Goal: Information Seeking & Learning: Learn about a topic

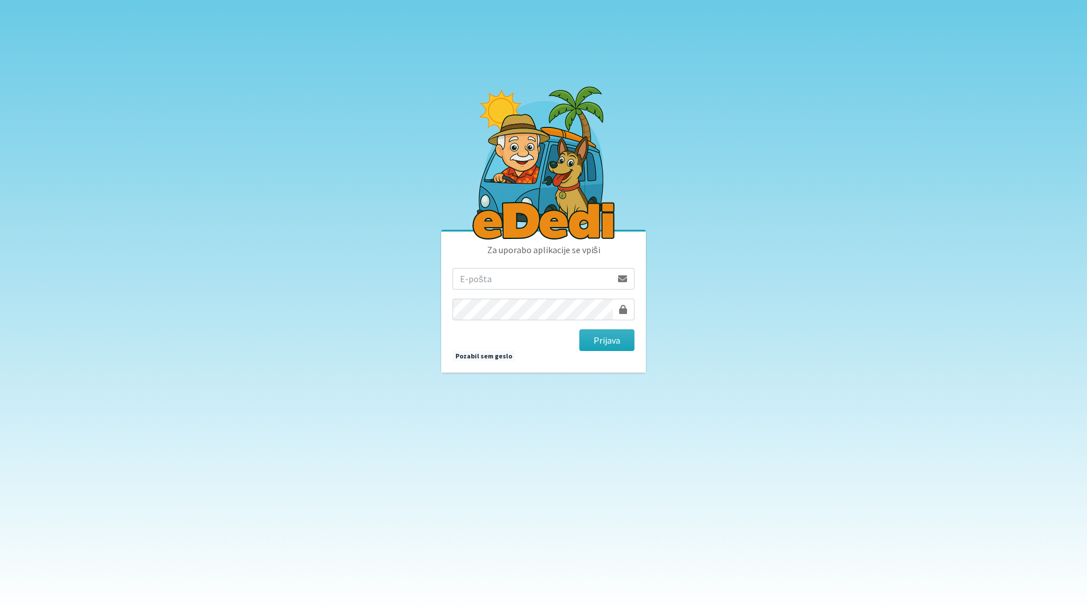
click at [495, 282] on input "email" at bounding box center [532, 279] width 159 height 22
type input "katja.skulj@erps.si"
click at [580, 329] on button "Prijava" at bounding box center [607, 340] width 55 height 22
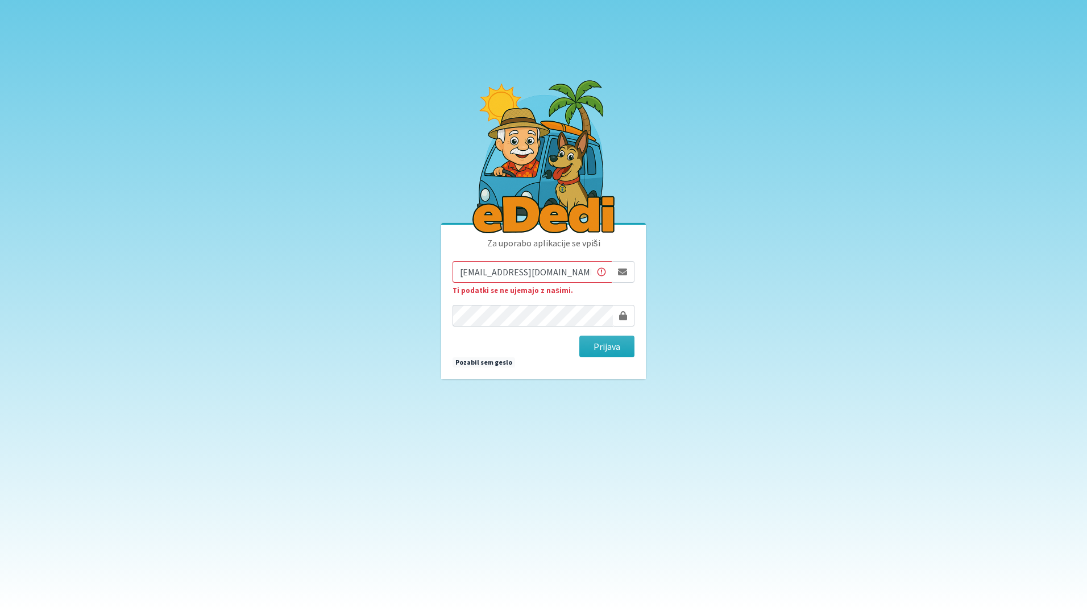
click at [458, 272] on input "[EMAIL_ADDRESS][DOMAIN_NAME]" at bounding box center [532, 272] width 159 height 22
click at [580, 336] on button "Prijava" at bounding box center [607, 347] width 55 height 22
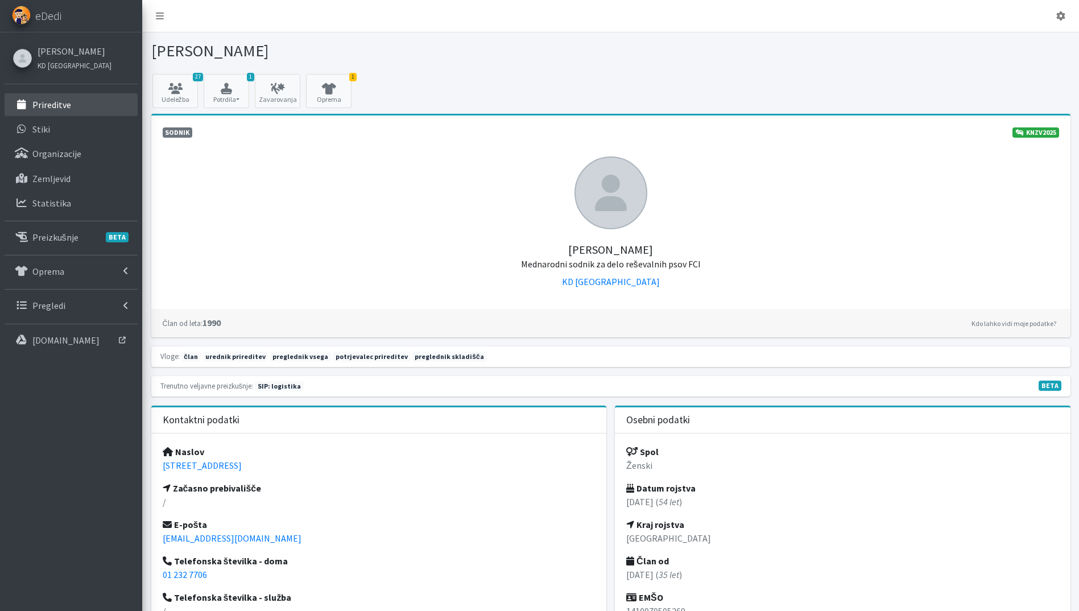
click at [68, 97] on link "Prireditve" at bounding box center [71, 104] width 133 height 23
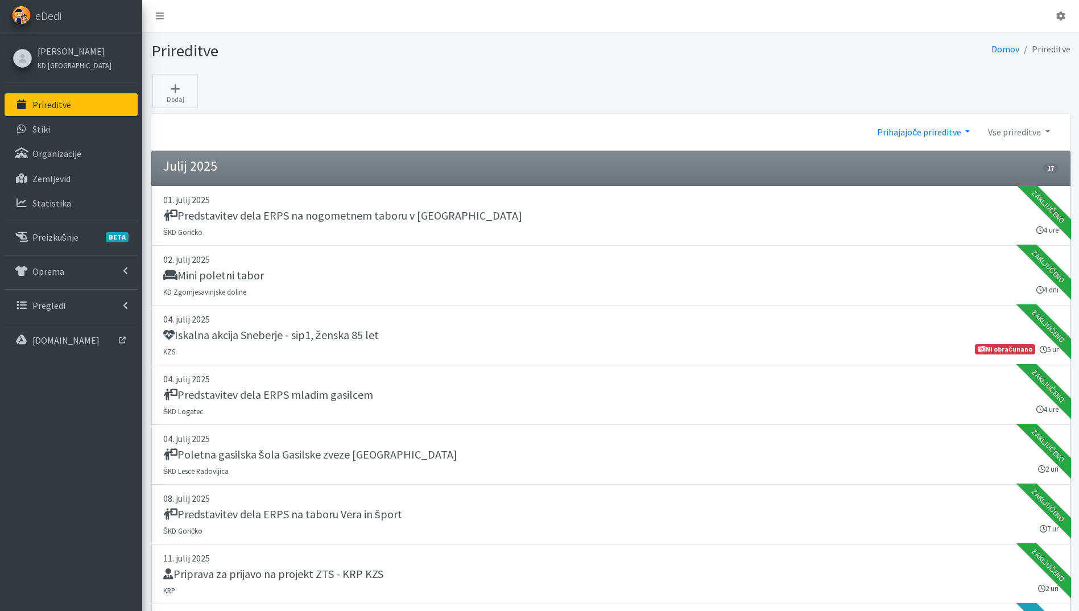
click at [923, 137] on link "Prihajajoče prireditve" at bounding box center [923, 132] width 111 height 23
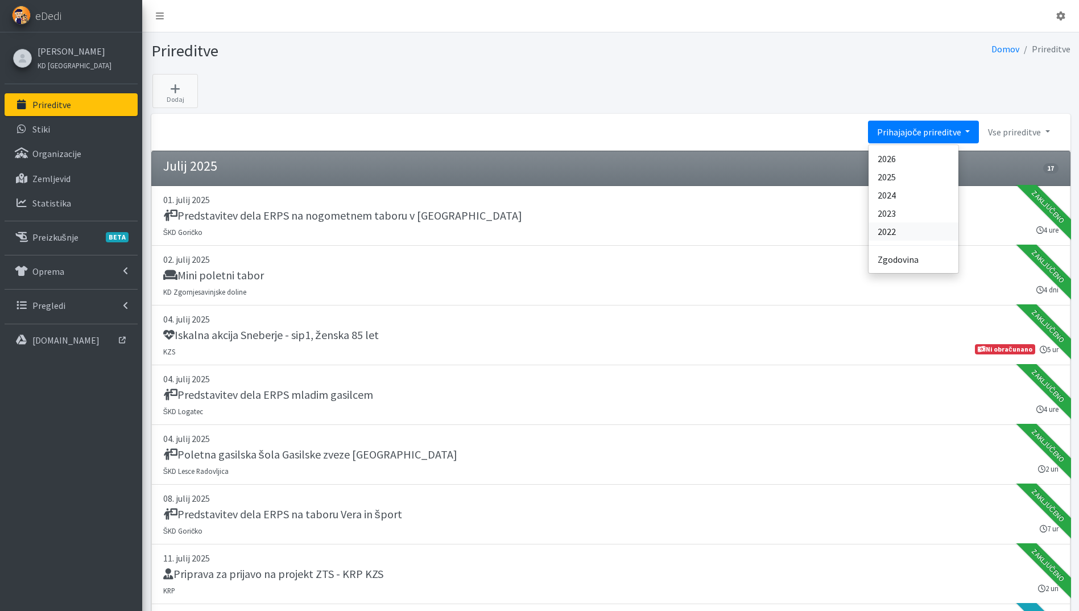
click at [925, 237] on link "2022" at bounding box center [913, 231] width 90 height 18
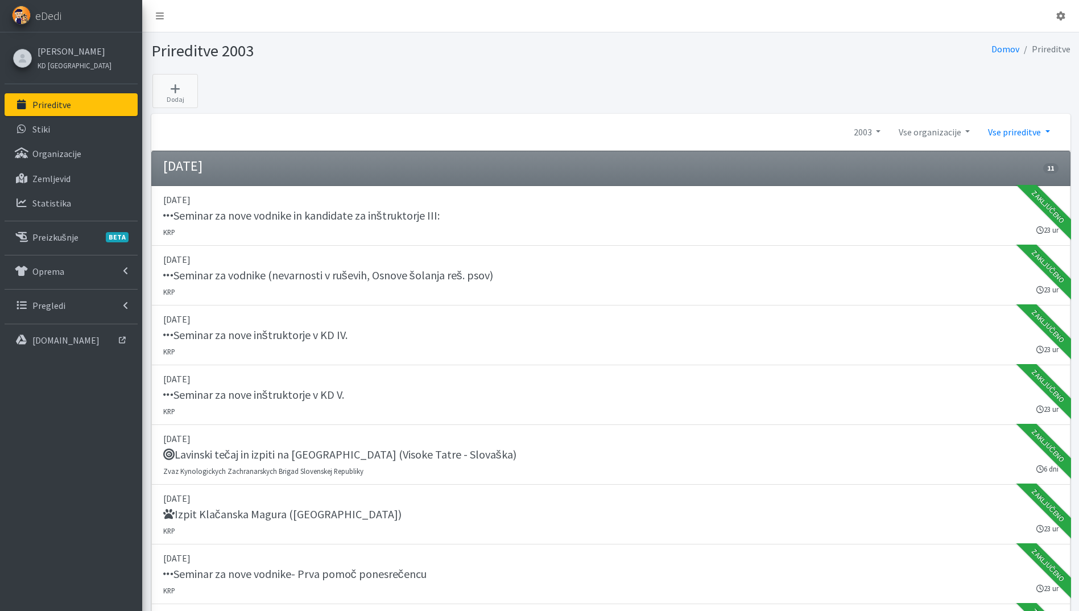
click at [1028, 131] on link "Vse prireditve" at bounding box center [1019, 132] width 80 height 23
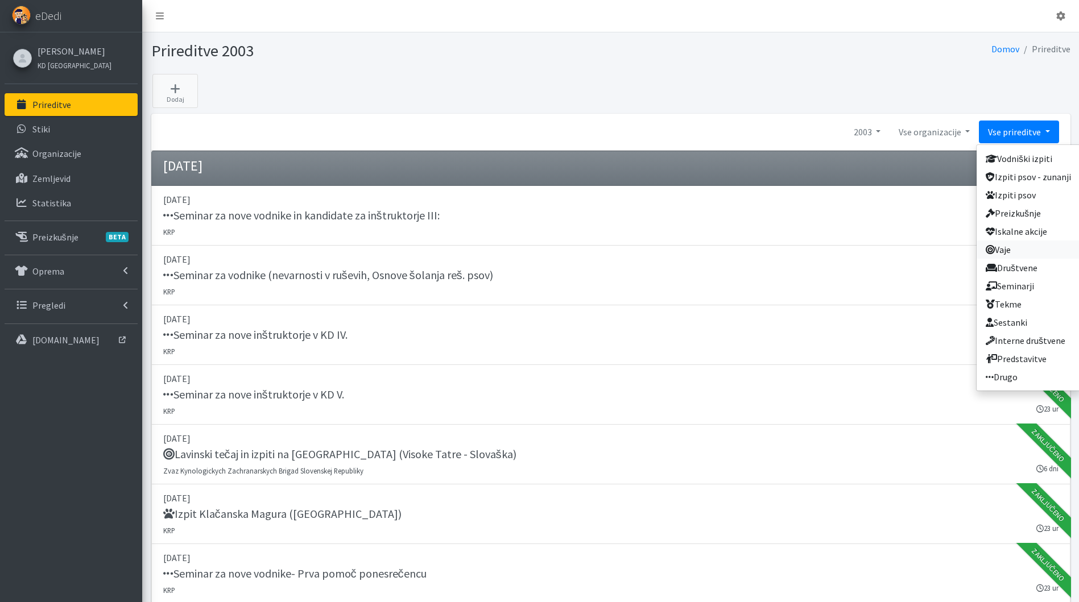
click at [1037, 246] on link "Vaje" at bounding box center [1029, 250] width 104 height 18
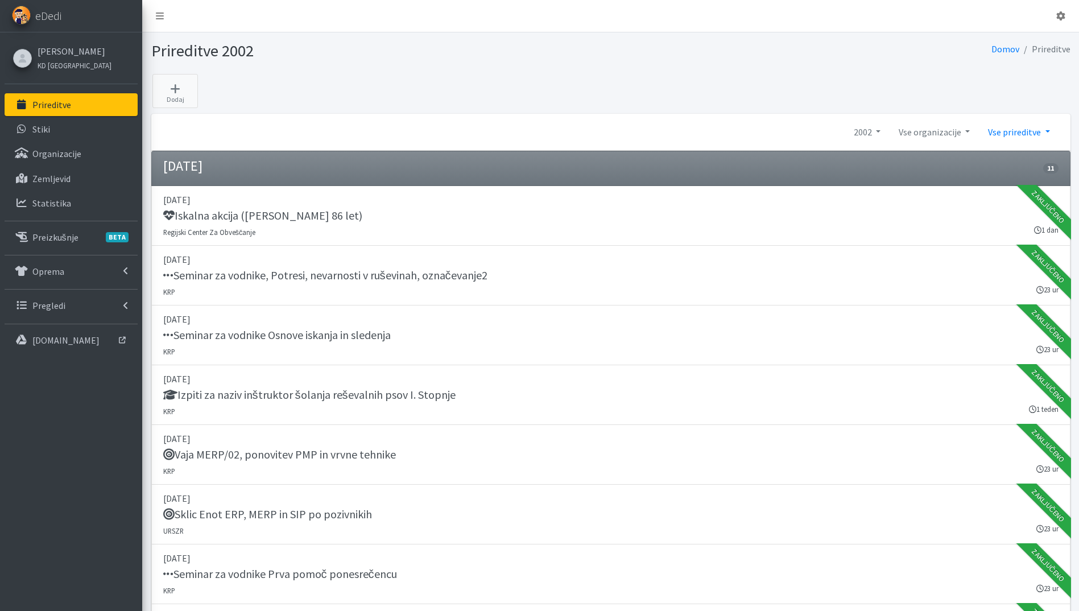
click at [1003, 134] on link "Vse prireditve" at bounding box center [1019, 132] width 80 height 23
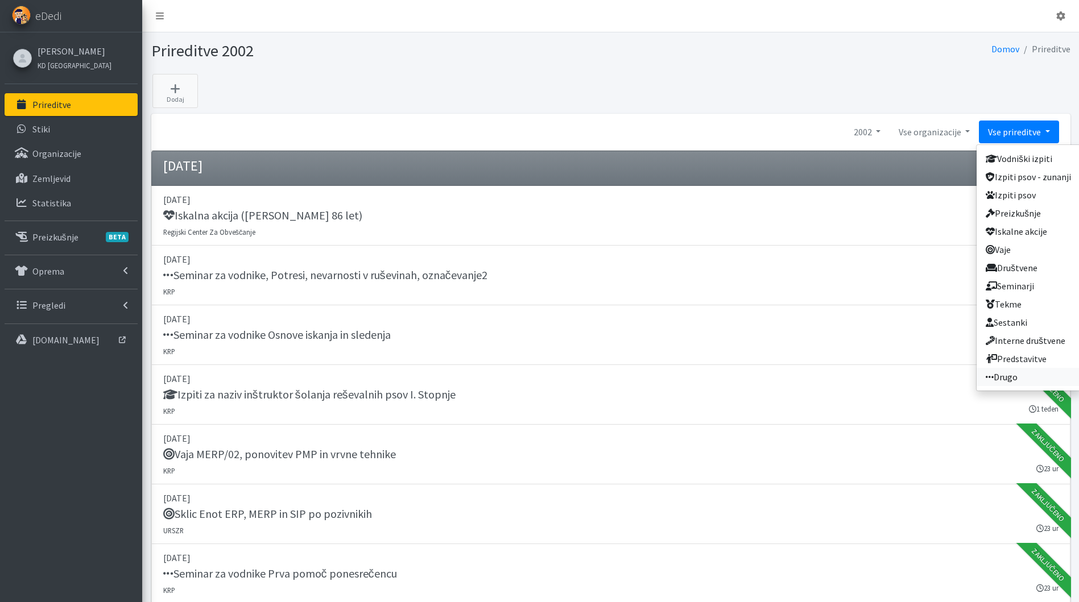
click at [1023, 374] on link "Drugo" at bounding box center [1029, 377] width 104 height 18
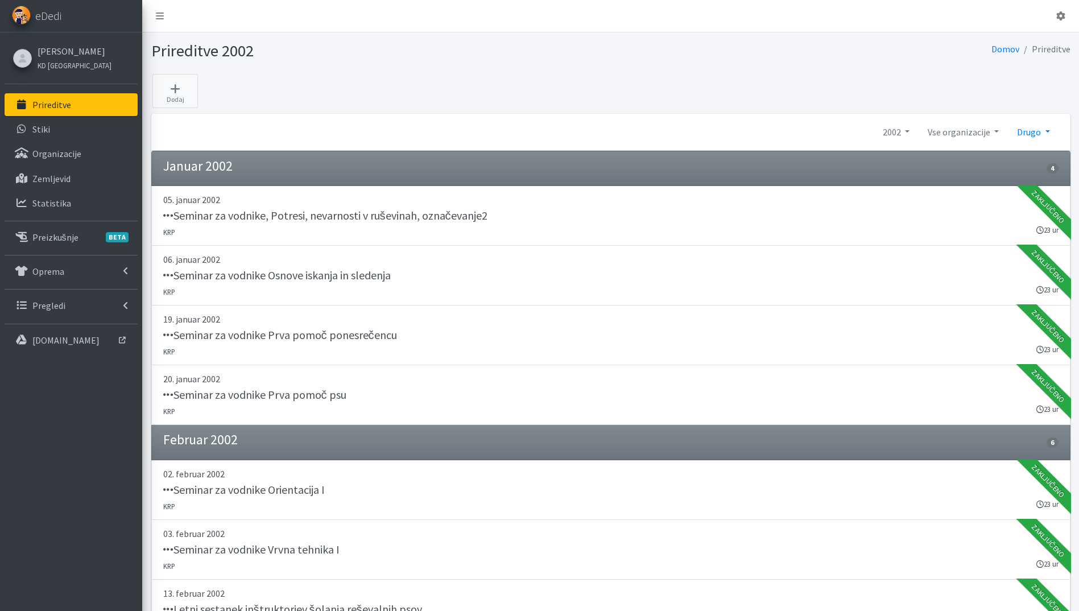
click at [1033, 124] on link "Drugo" at bounding box center [1033, 132] width 51 height 23
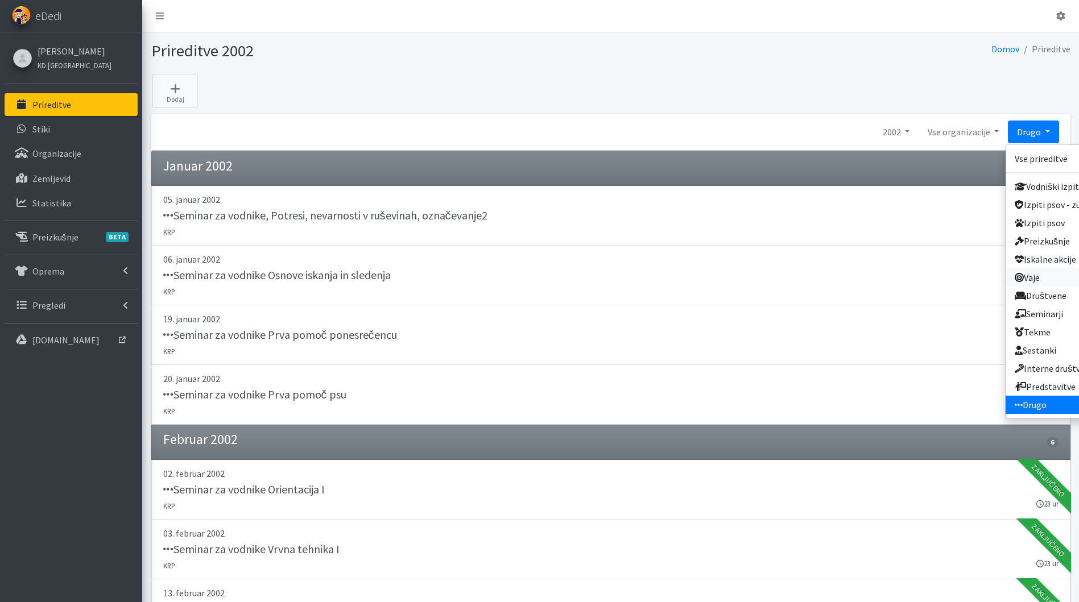
click at [1041, 278] on link "Vaje" at bounding box center [1058, 277] width 104 height 18
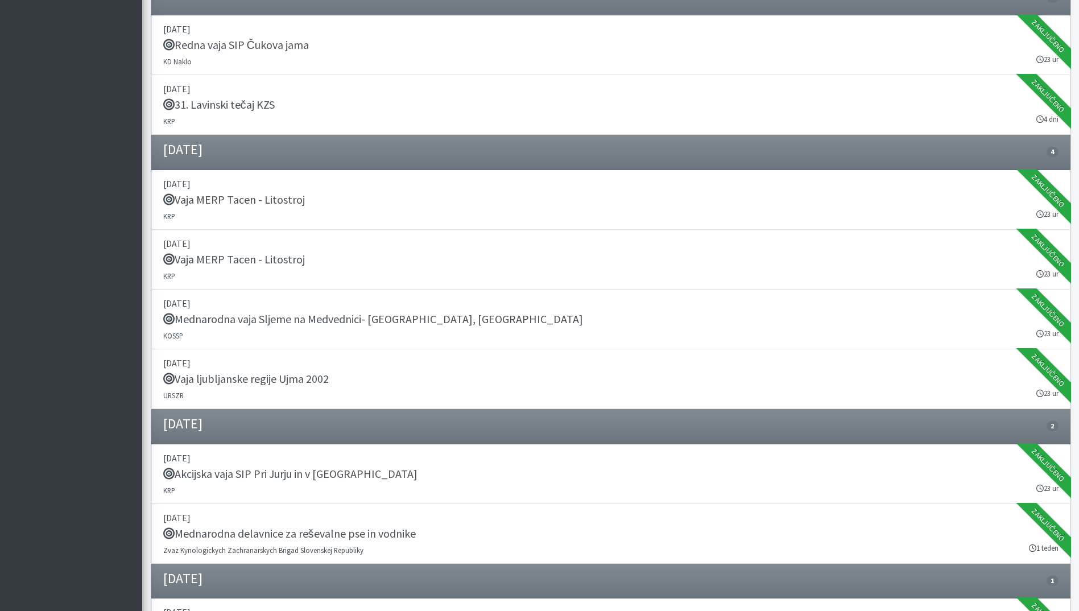
scroll to position [1222, 0]
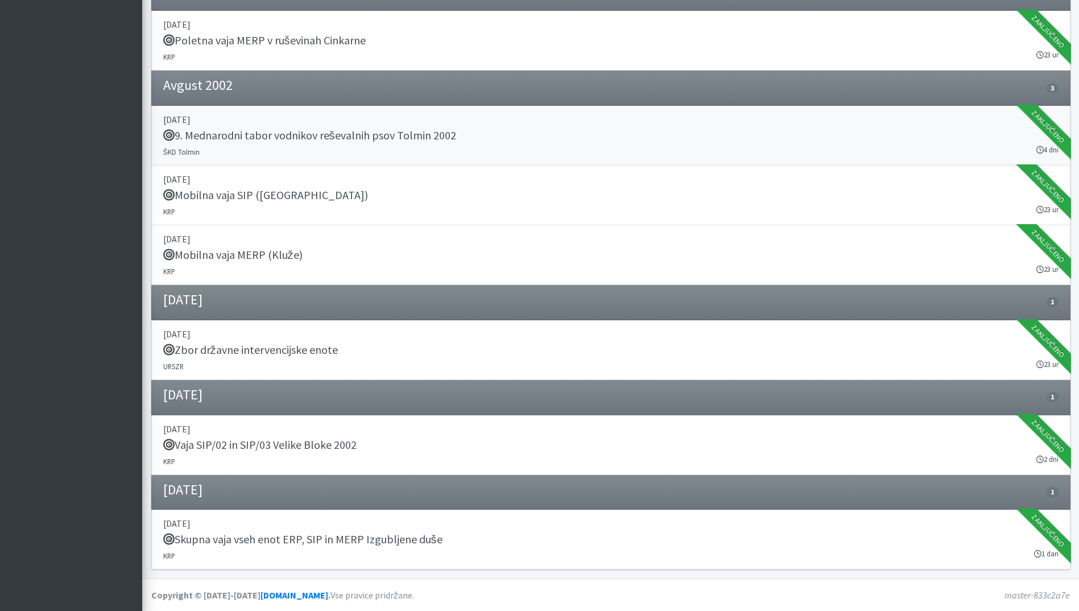
click at [421, 123] on p "[DATE]" at bounding box center [610, 120] width 895 height 14
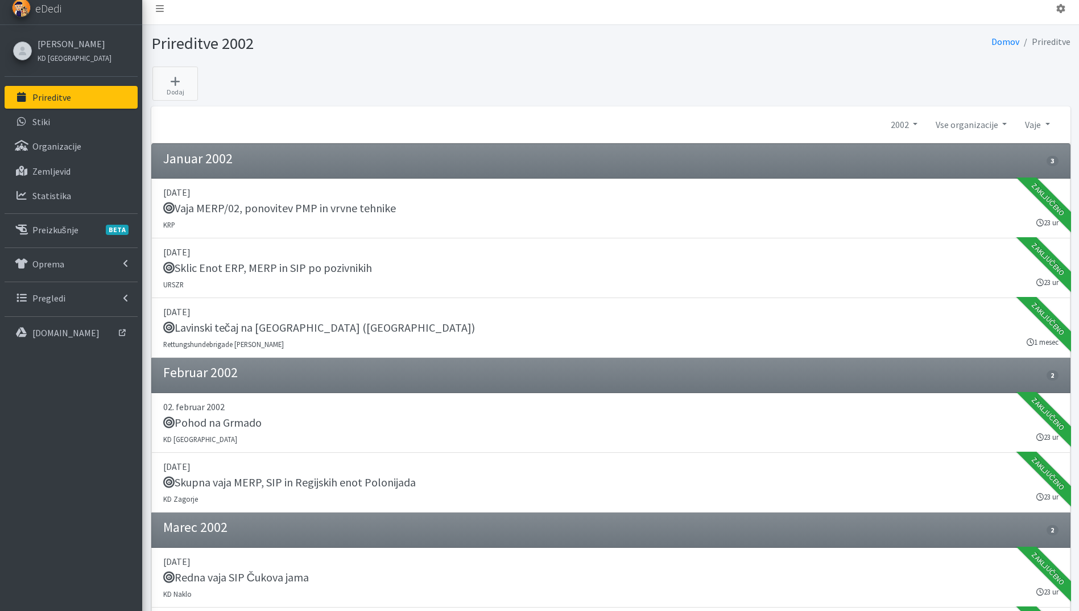
scroll to position [0, 0]
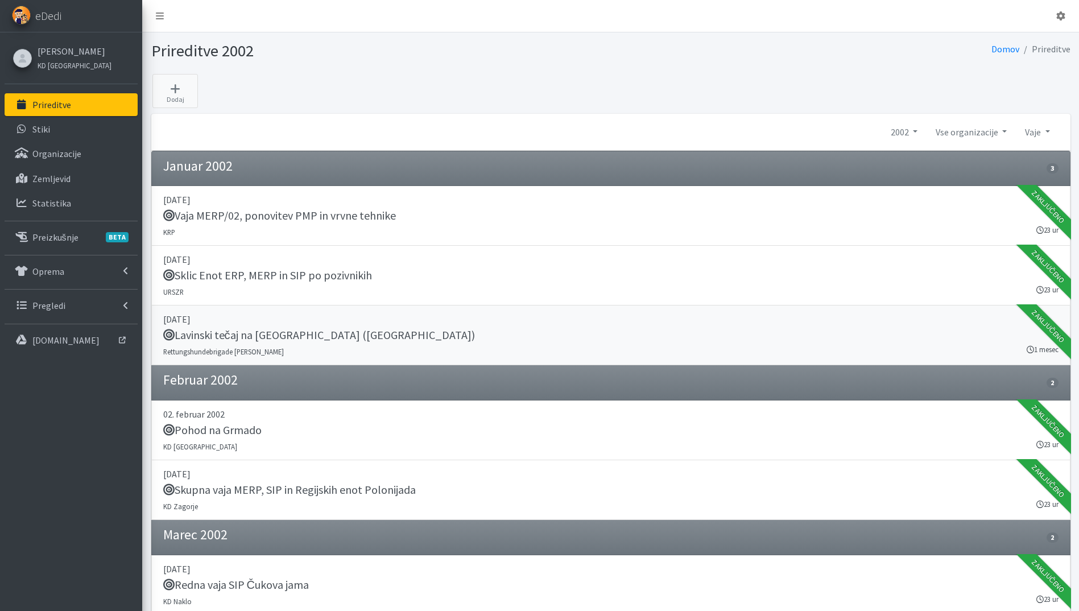
click at [336, 341] on h5 "Lavinski tečaj na [GEOGRAPHIC_DATA] ([GEOGRAPHIC_DATA])" at bounding box center [319, 335] width 312 height 14
click at [319, 271] on h5 "Sklic Enot ERP, MERP in SIP po pozivnikih" at bounding box center [267, 275] width 209 height 14
click at [273, 446] on link "02. februar 2002 Pohod na Grmado KD Ljubljana 23 ur Zaključeno" at bounding box center [610, 430] width 919 height 60
click at [383, 497] on div "Skupna vaja MERP, SIP in Regijskih enot Polonijada" at bounding box center [610, 491] width 895 height 16
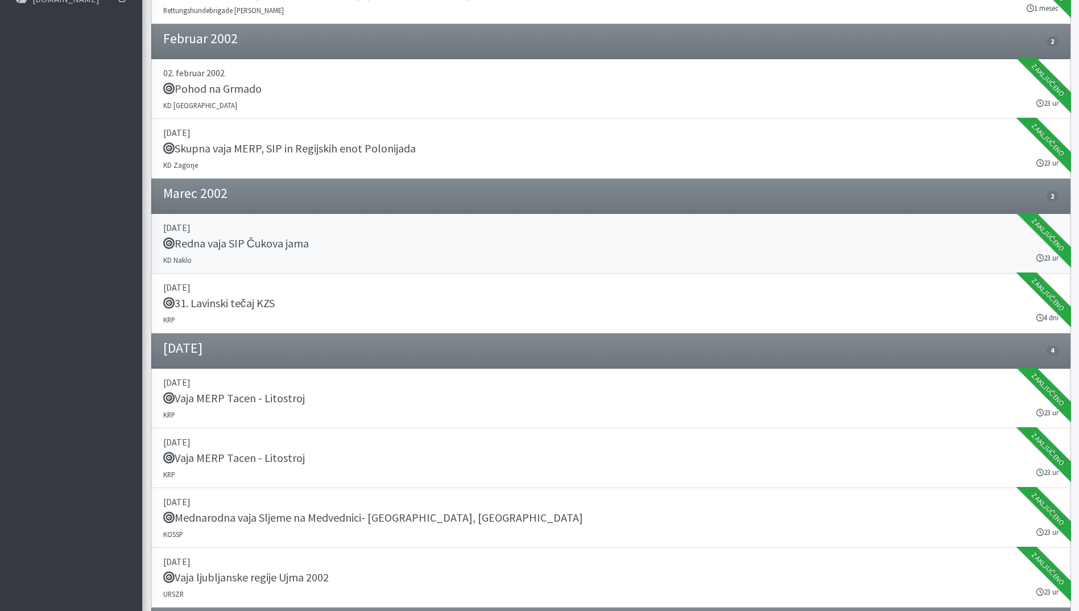
click at [319, 243] on div "Redna vaja SIP Čukova jama" at bounding box center [610, 245] width 895 height 16
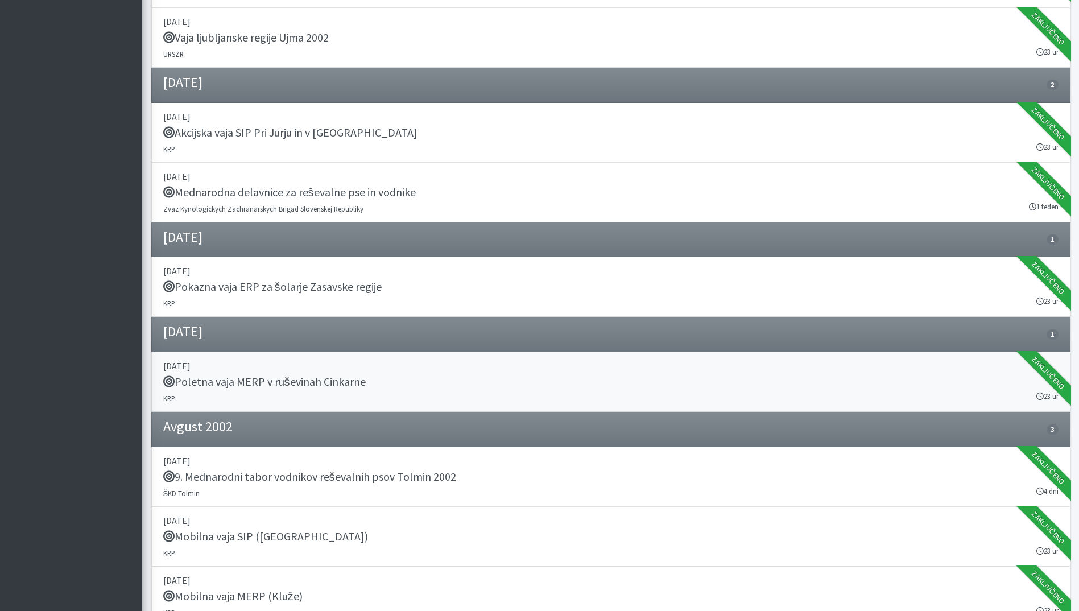
scroll to position [540, 0]
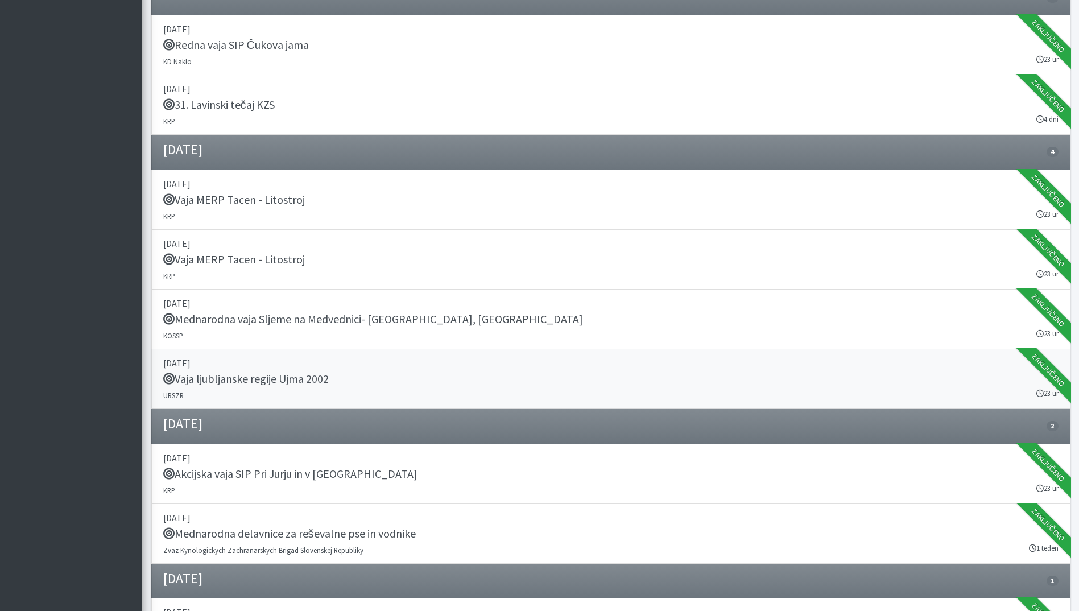
click at [390, 378] on div "Vaja ljubljanske regije Ujma 2002" at bounding box center [610, 380] width 895 height 16
click at [351, 480] on h5 "Akcijska vaja SIP Pri Jurju in v Kurji dolini" at bounding box center [290, 474] width 254 height 14
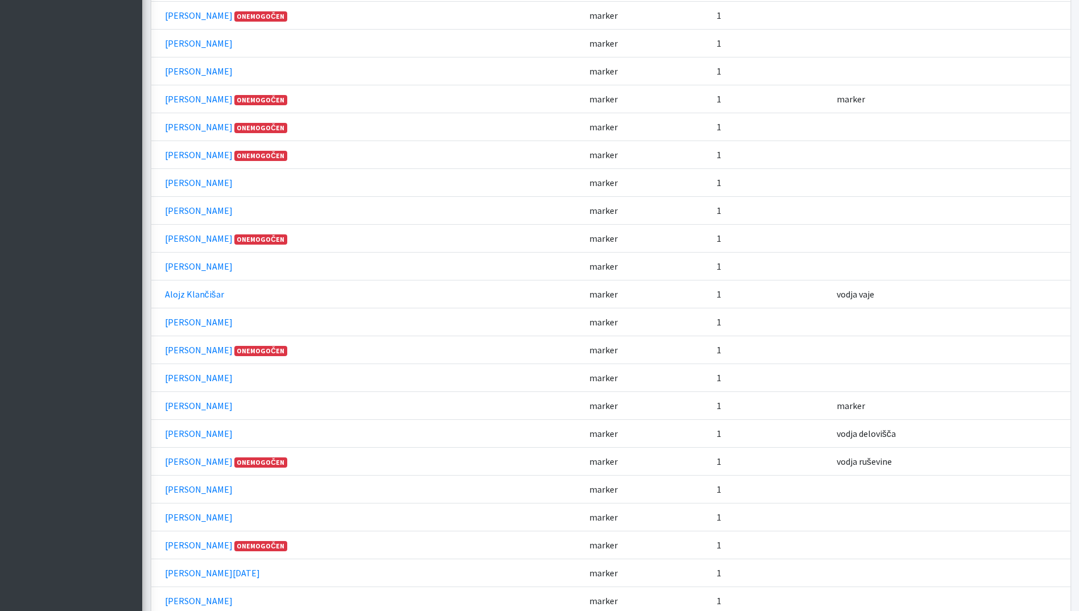
scroll to position [636, 0]
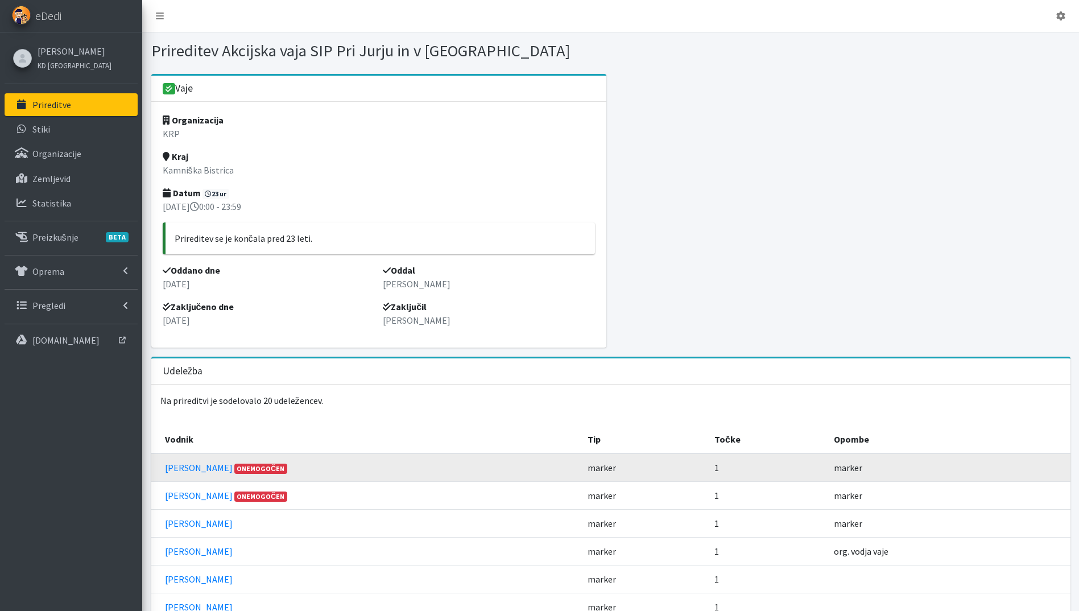
scroll to position [341, 0]
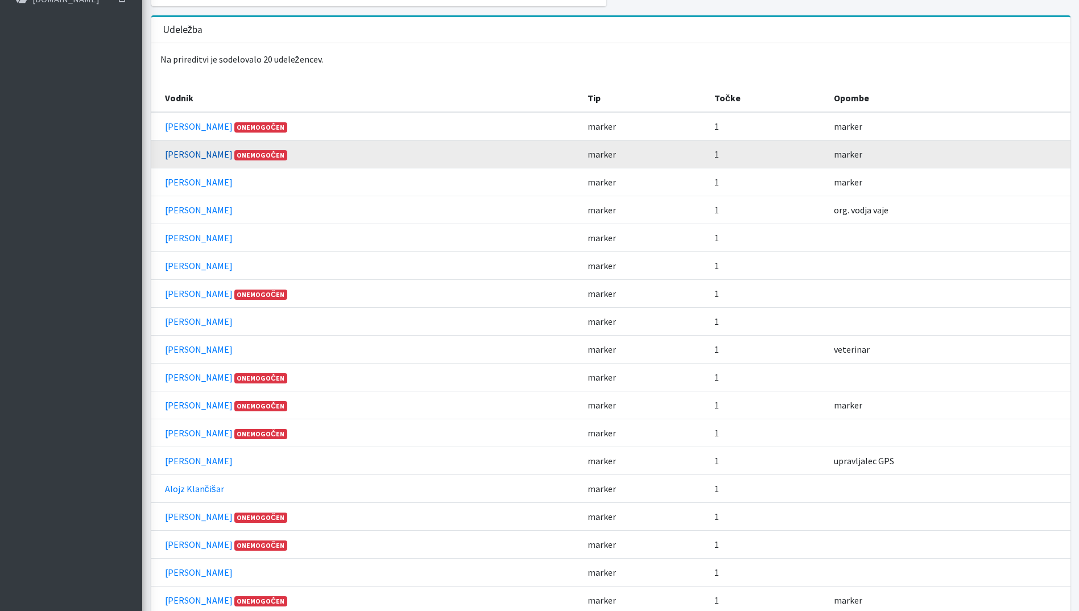
click at [194, 158] on link "[PERSON_NAME]" at bounding box center [199, 153] width 68 height 11
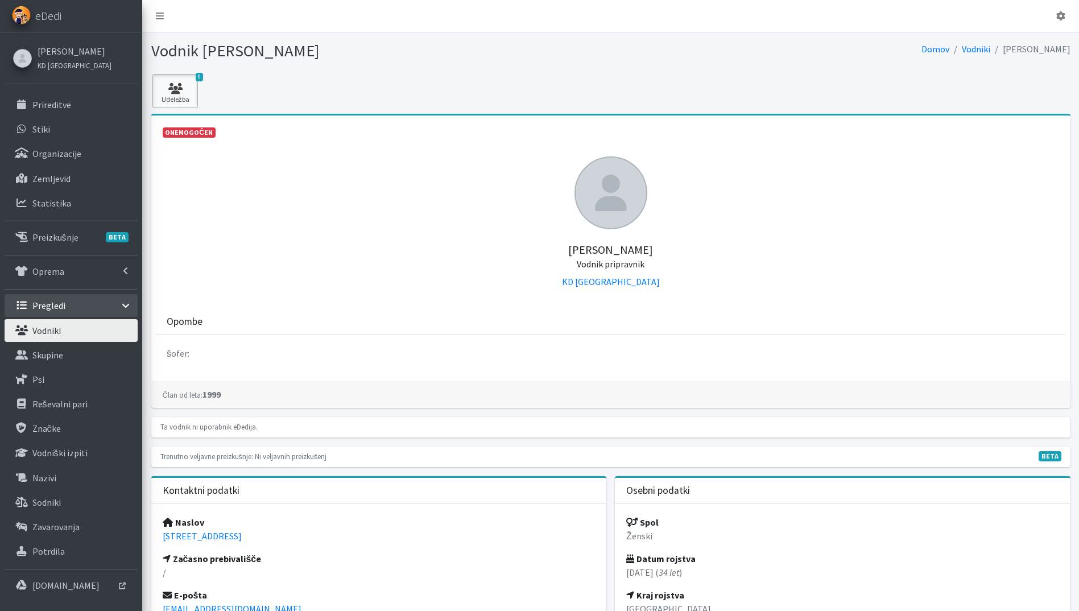
click at [183, 94] on link "0 Udeležba" at bounding box center [175, 91] width 46 height 34
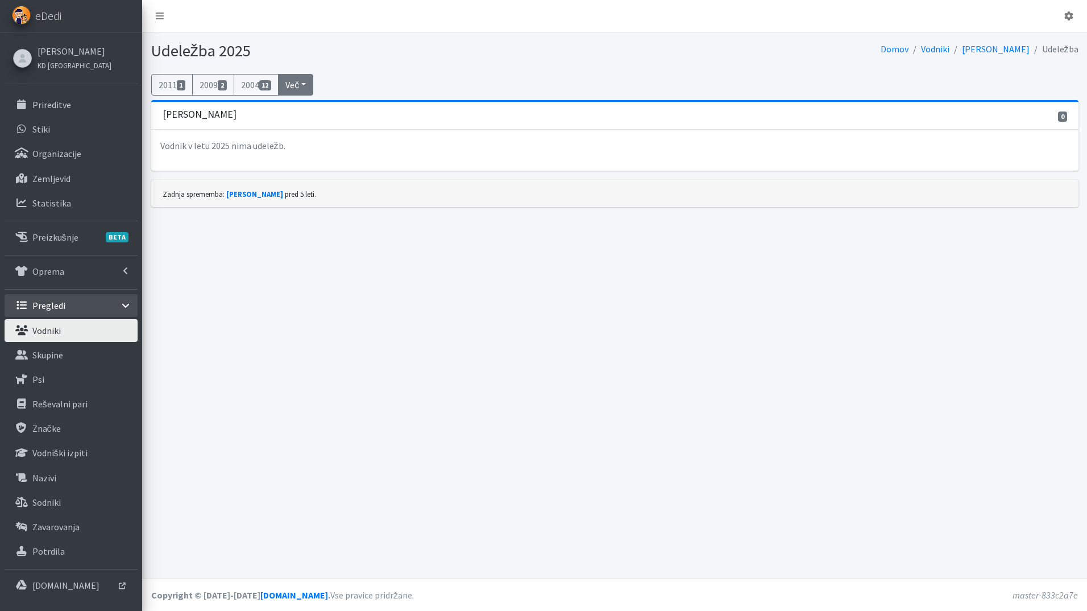
click at [301, 82] on button "Več" at bounding box center [295, 85] width 35 height 22
click at [263, 80] on link "2004 12" at bounding box center [257, 85] width 46 height 22
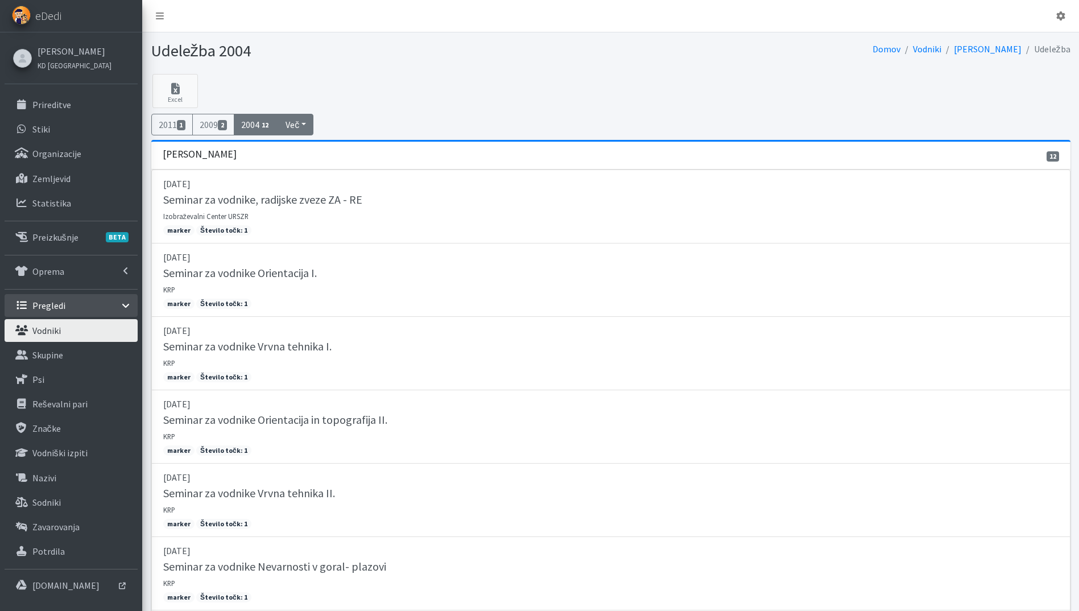
click at [311, 124] on button "Več" at bounding box center [295, 125] width 35 height 22
click at [332, 151] on link "2003 5" at bounding box center [324, 151] width 90 height 18
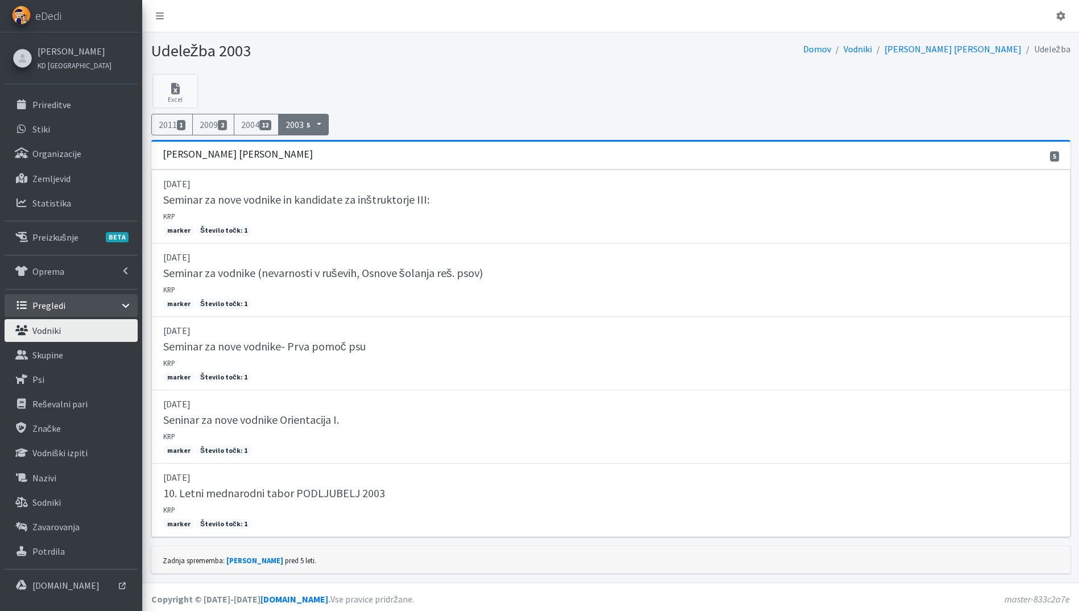
click at [322, 121] on button "2003 5" at bounding box center [303, 125] width 51 height 22
click at [333, 188] on link "2001 1" at bounding box center [324, 187] width 90 height 18
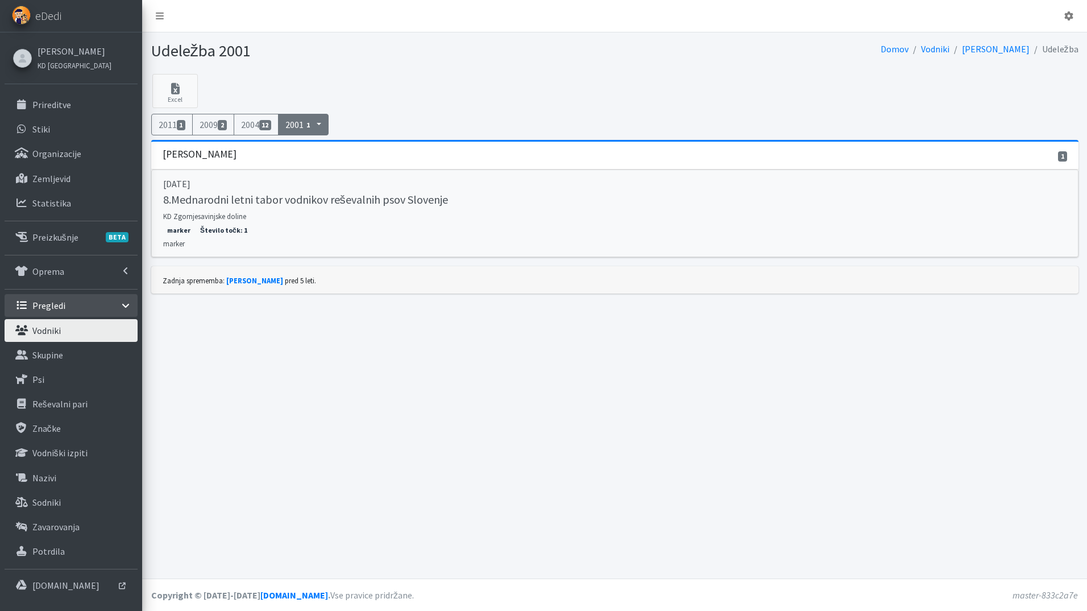
click at [331, 196] on h5 "8.Mednarodni letni tabor vodnikov reševalnih psov Slovenje" at bounding box center [305, 200] width 285 height 14
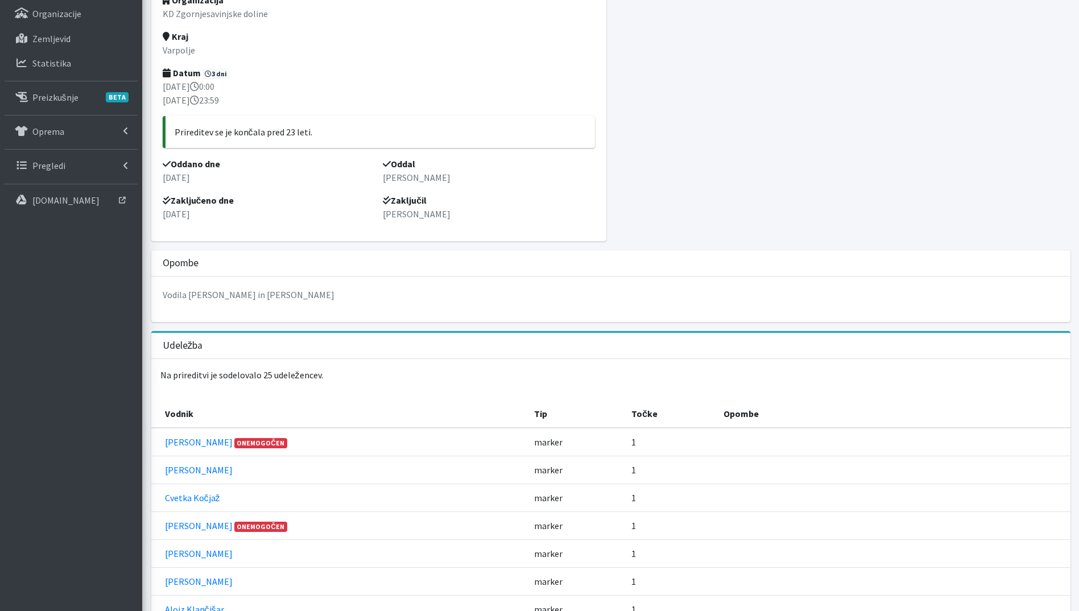
scroll to position [13, 0]
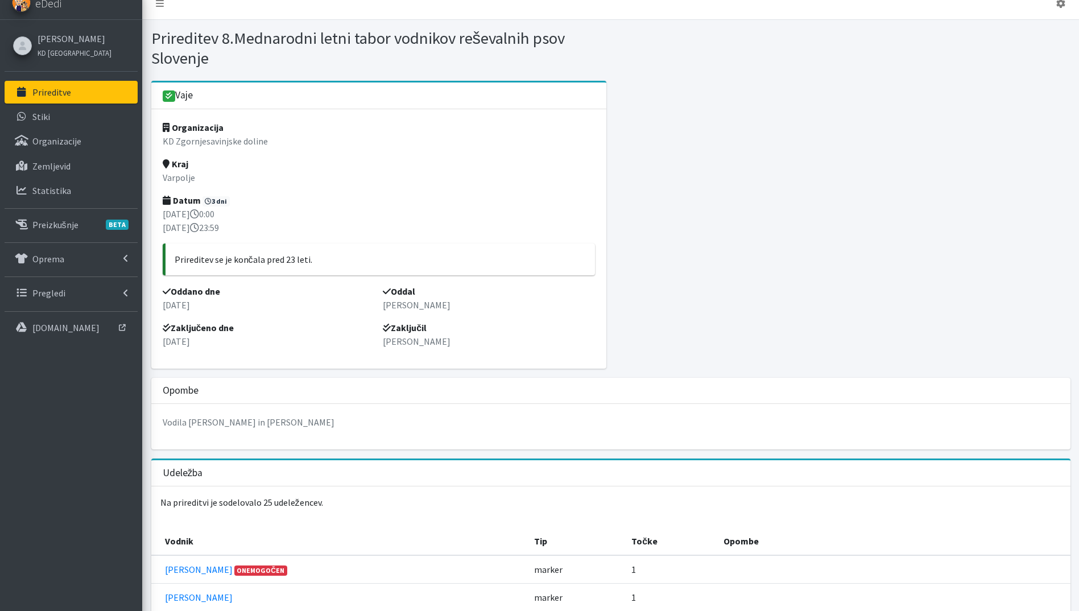
click at [63, 92] on p "Prireditve" at bounding box center [51, 91] width 39 height 11
